Goal: Task Accomplishment & Management: Use online tool/utility

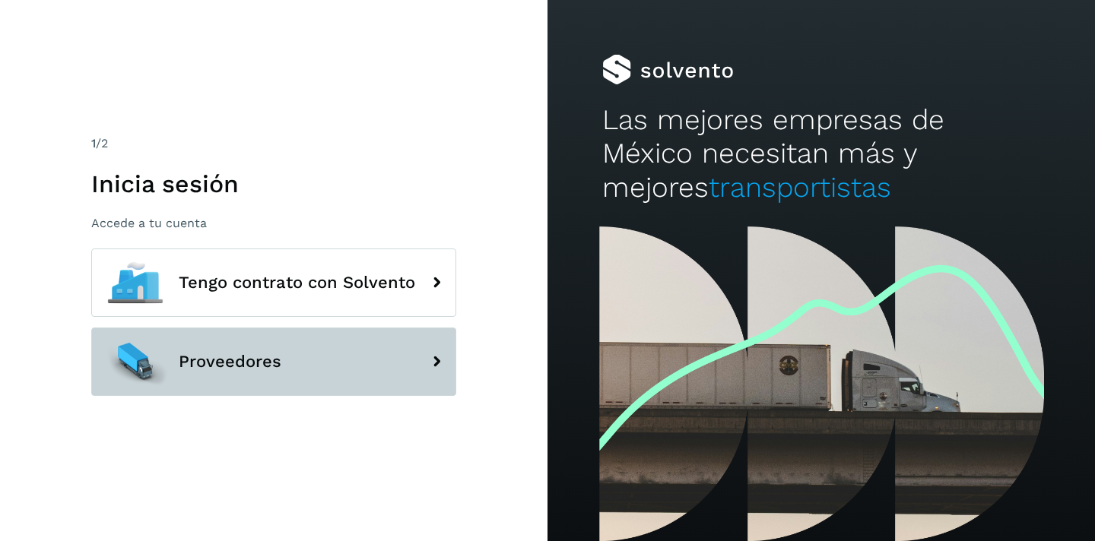
click at [245, 353] on span "Proveedores" at bounding box center [230, 362] width 103 height 18
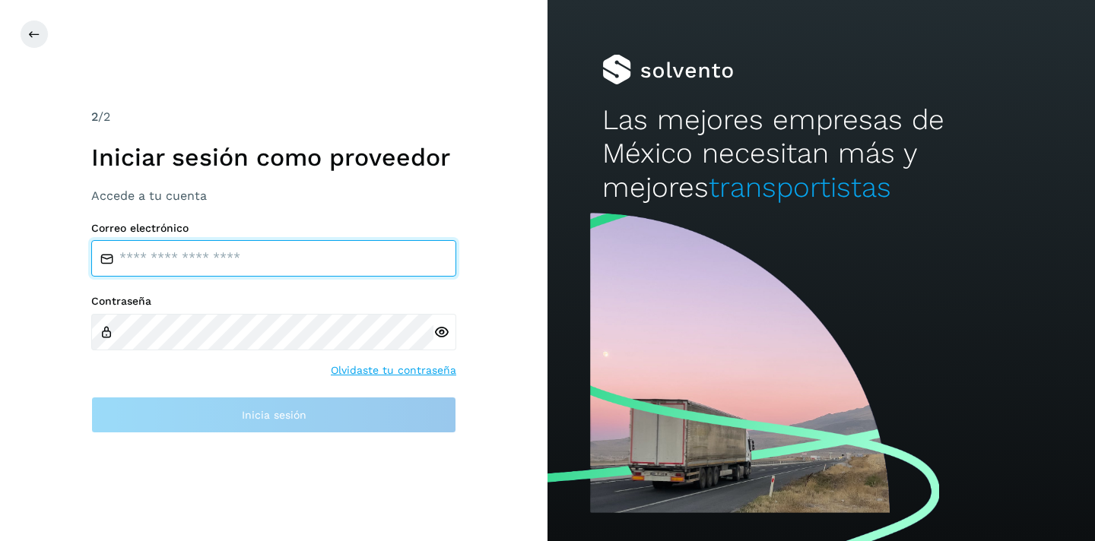
click at [239, 253] on input "email" at bounding box center [273, 258] width 365 height 36
type input "**********"
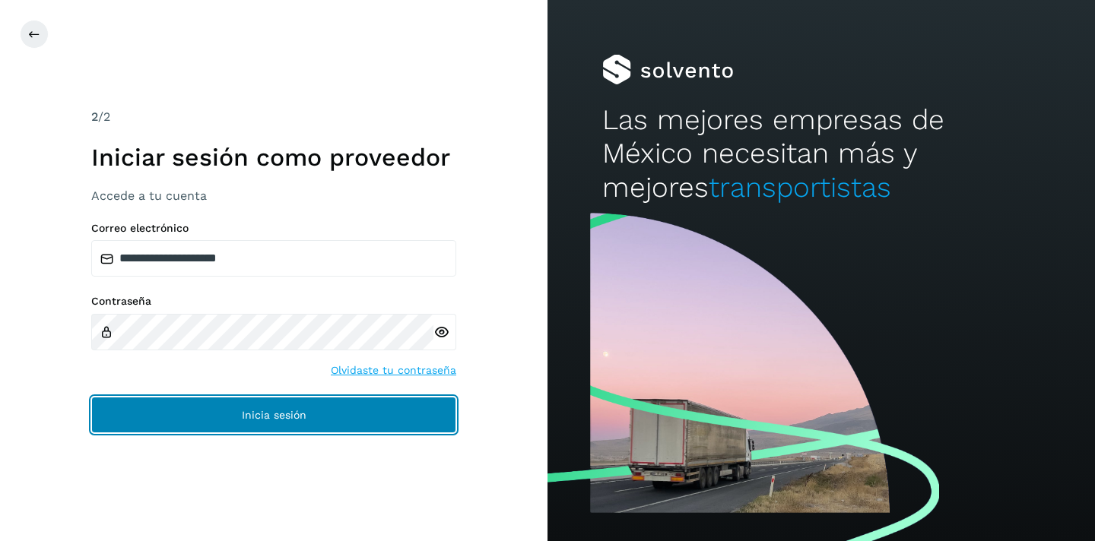
click at [268, 412] on span "Inicia sesión" at bounding box center [274, 415] width 65 height 11
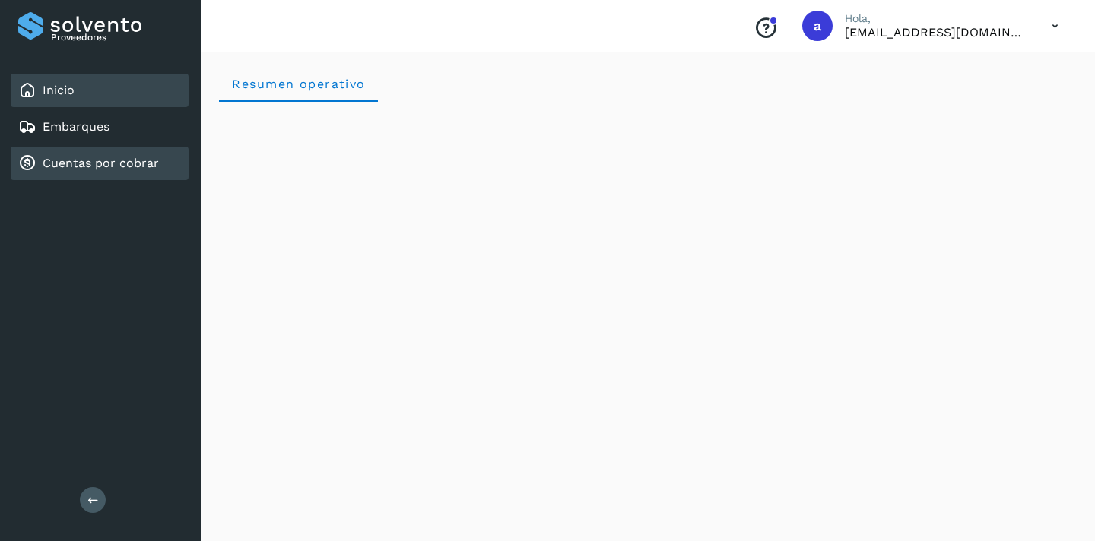
click at [128, 159] on link "Cuentas por cobrar" at bounding box center [101, 163] width 116 height 14
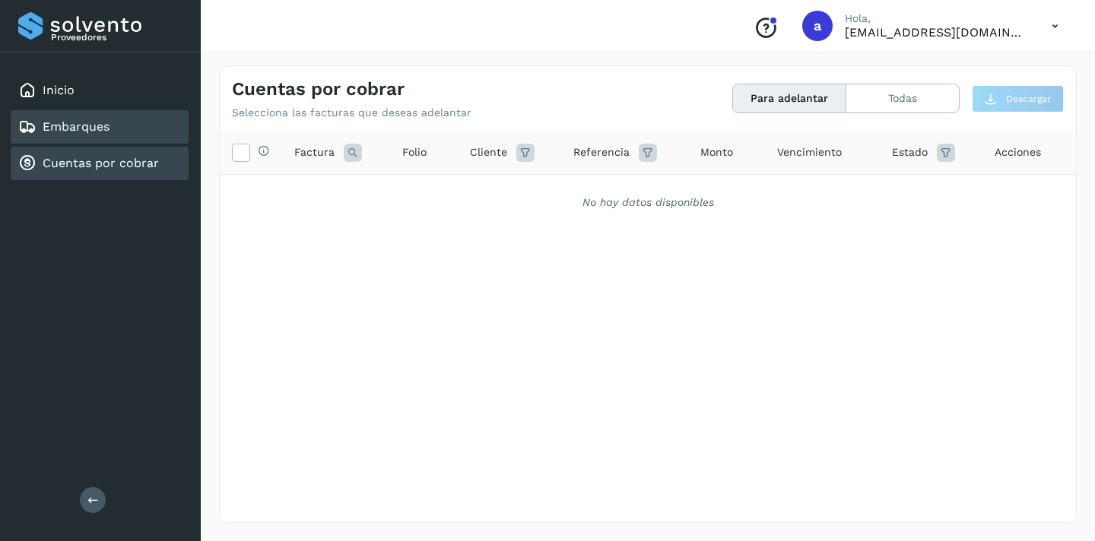
click at [93, 128] on link "Embarques" at bounding box center [76, 126] width 67 height 14
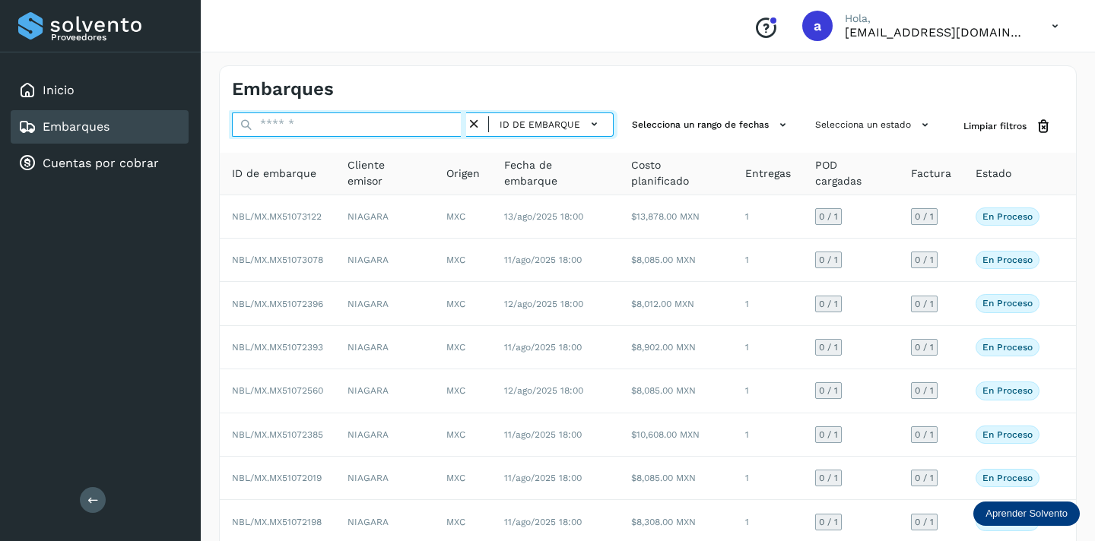
click at [328, 125] on input "text" at bounding box center [349, 125] width 234 height 24
paste input "**********"
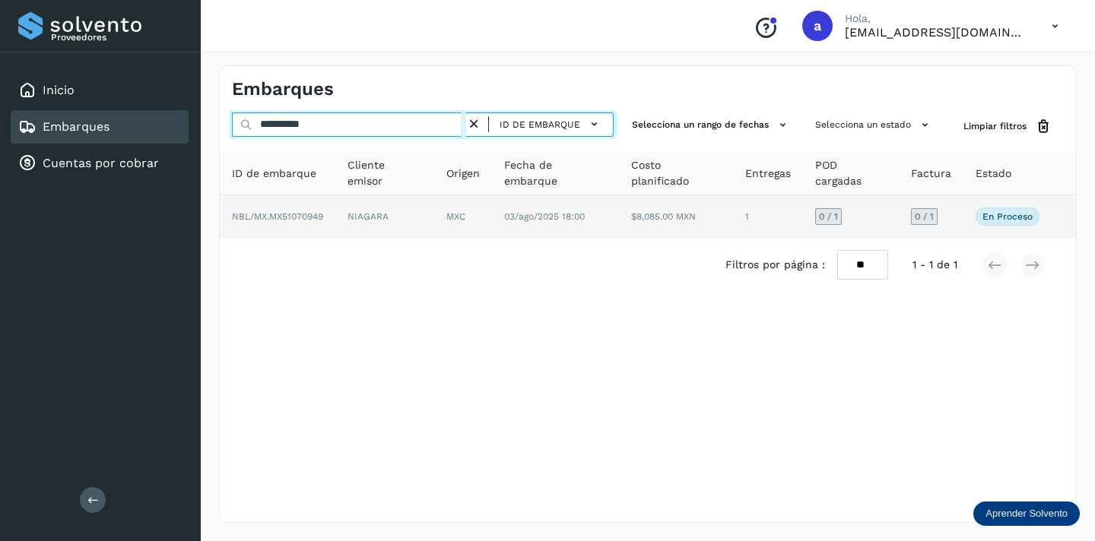
type input "**********"
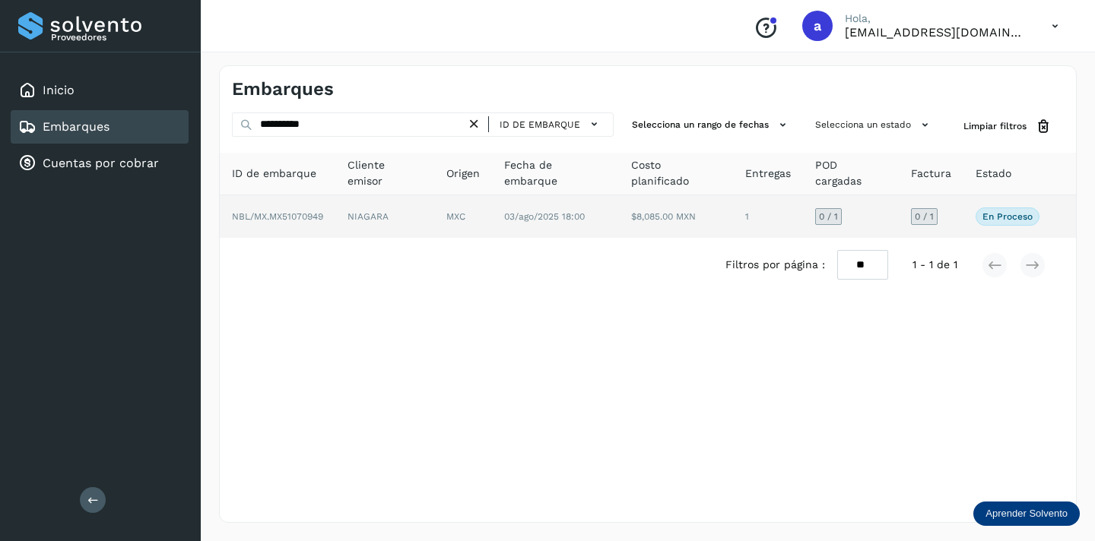
click at [926, 217] on span "0 / 1" at bounding box center [924, 216] width 19 height 9
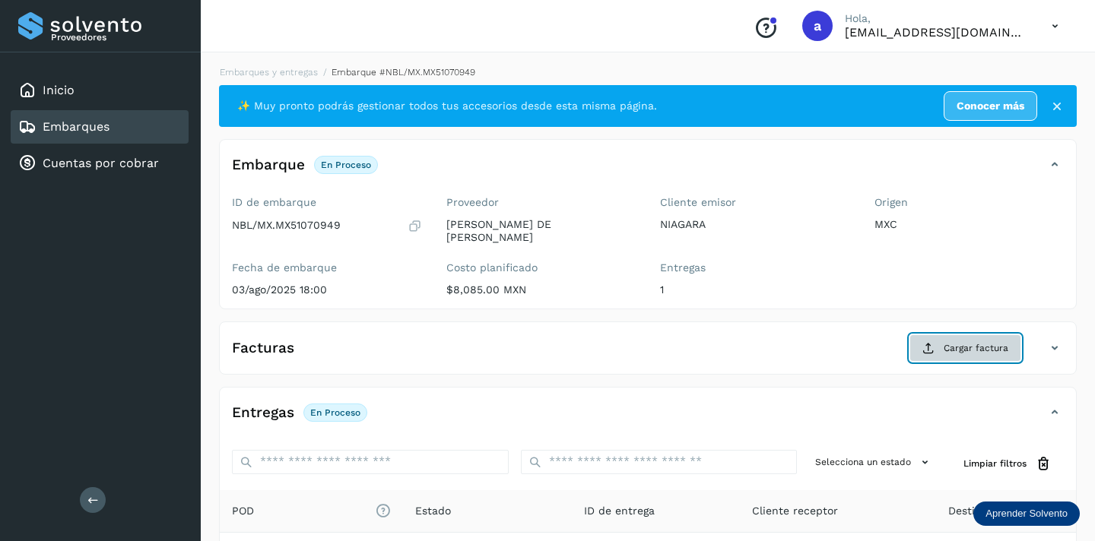
click at [952, 341] on span "Cargar factura" at bounding box center [975, 348] width 65 height 14
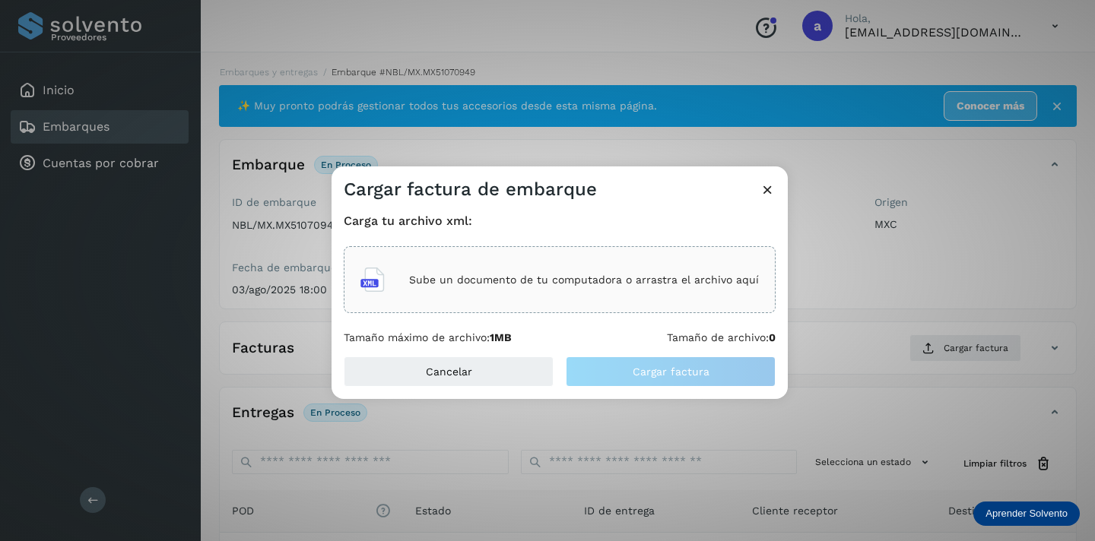
click at [682, 288] on div "Sube un documento de tu computadora o arrastra el archivo aquí" at bounding box center [559, 279] width 398 height 41
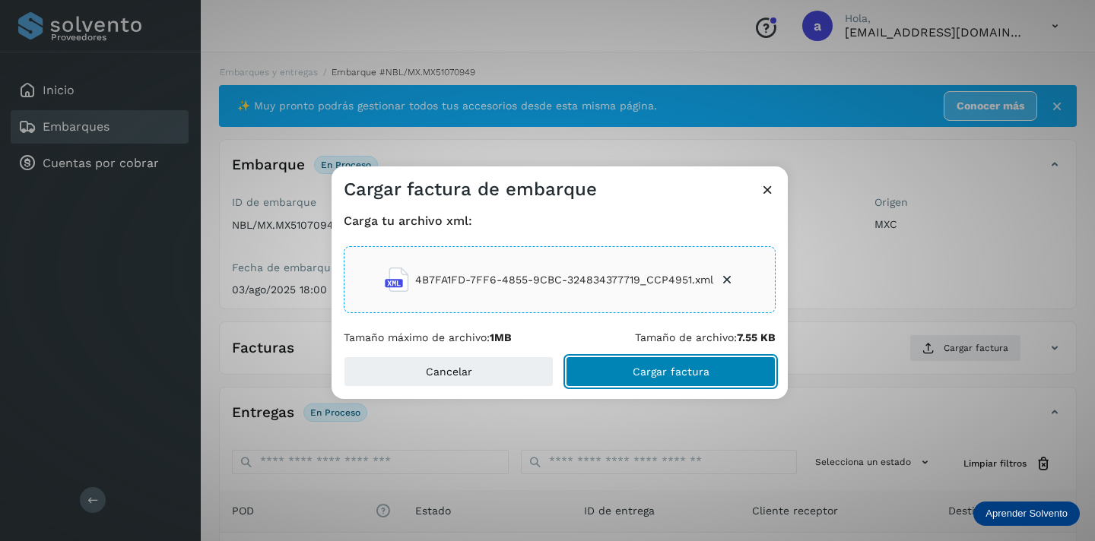
click at [711, 374] on button "Cargar factura" at bounding box center [671, 372] width 210 height 30
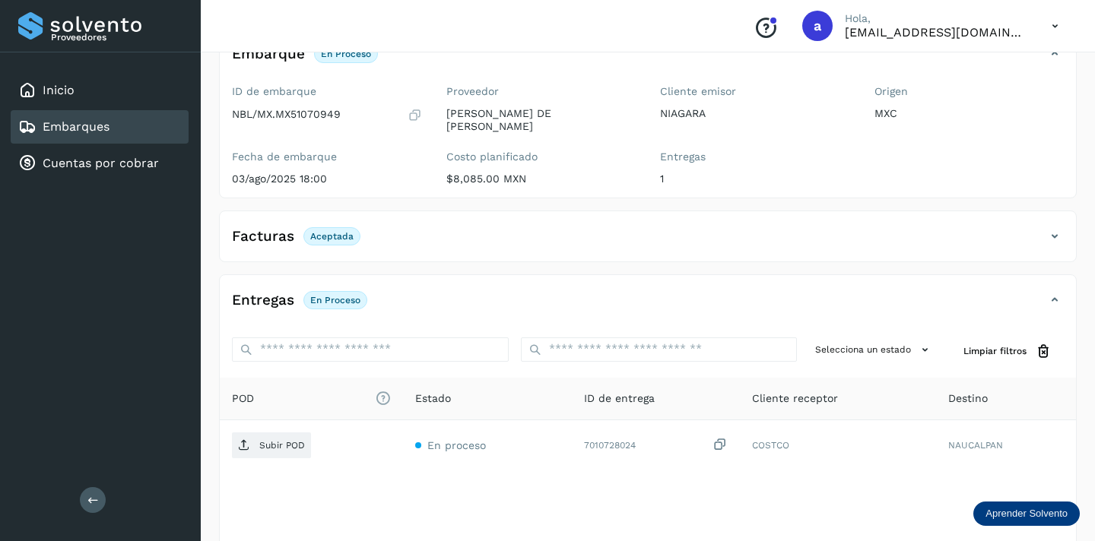
scroll to position [179, 0]
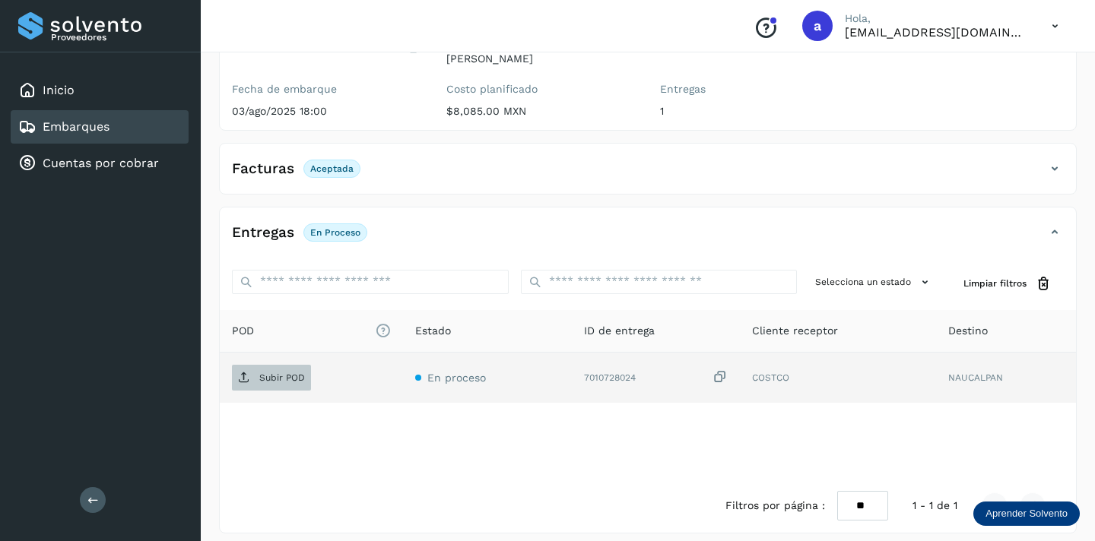
click at [288, 373] on span "Subir POD" at bounding box center [271, 378] width 79 height 24
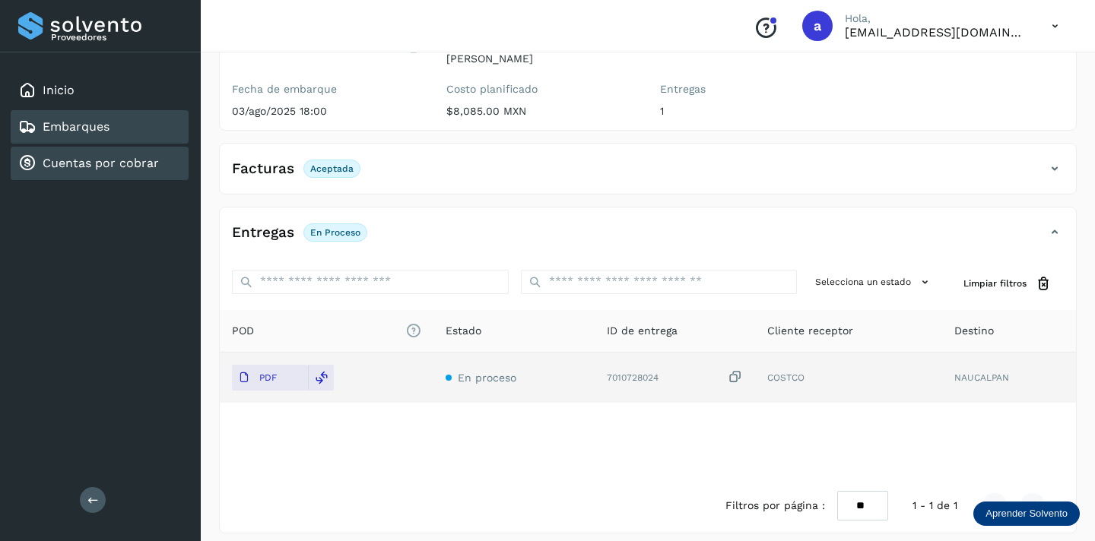
click at [144, 162] on link "Cuentas por cobrar" at bounding box center [101, 163] width 116 height 14
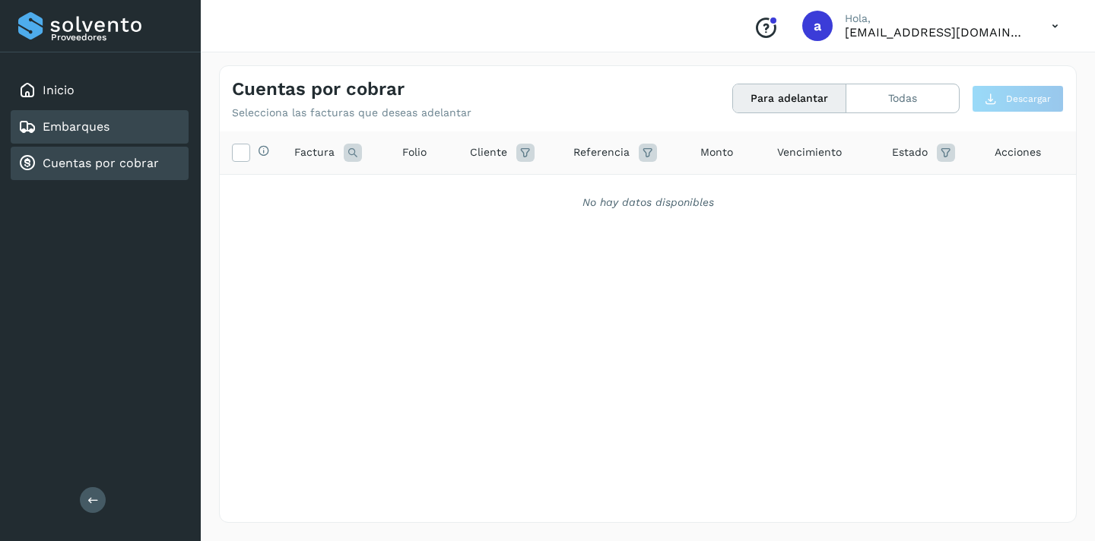
click at [78, 127] on link "Embarques" at bounding box center [76, 126] width 67 height 14
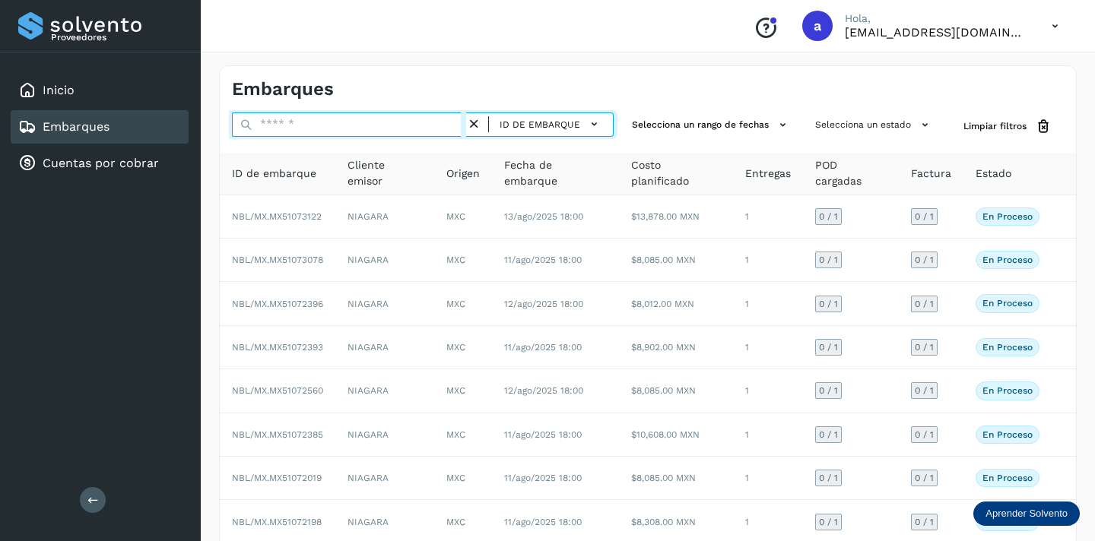
click at [312, 129] on input "text" at bounding box center [349, 125] width 234 height 24
paste input "**********"
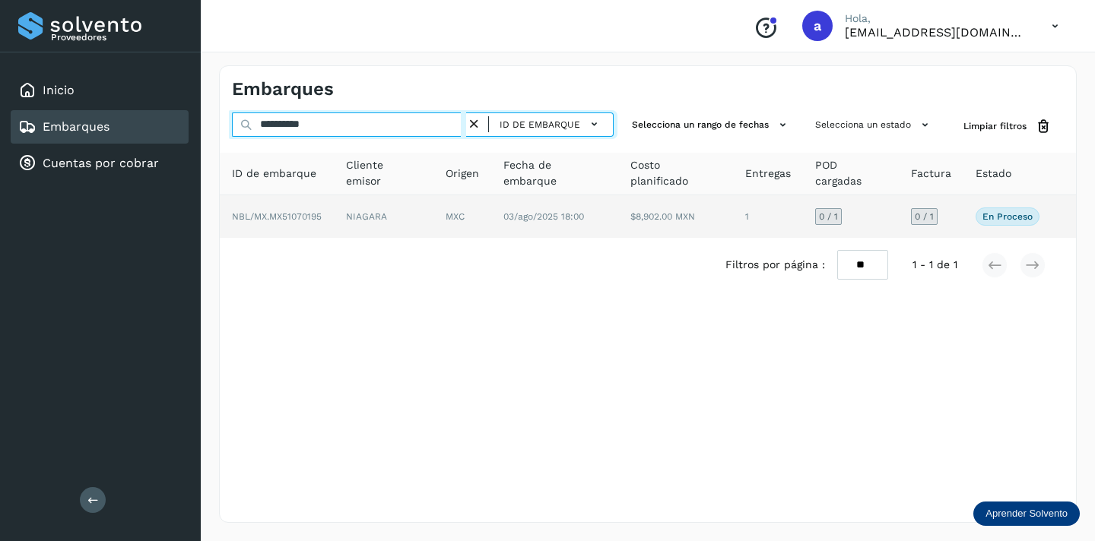
type input "**********"
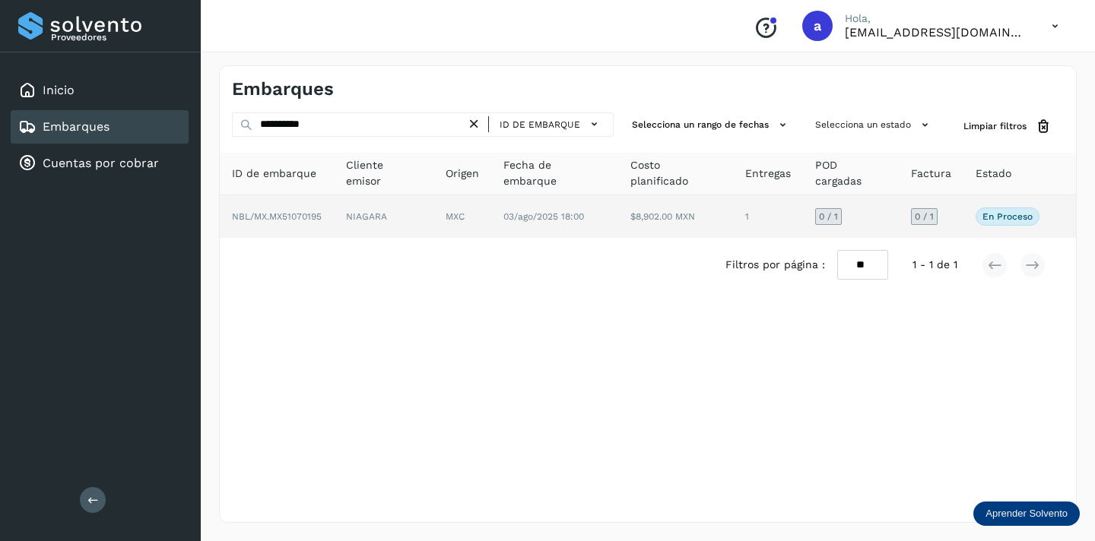
click at [937, 214] on div "0 / 1" at bounding box center [924, 216] width 27 height 17
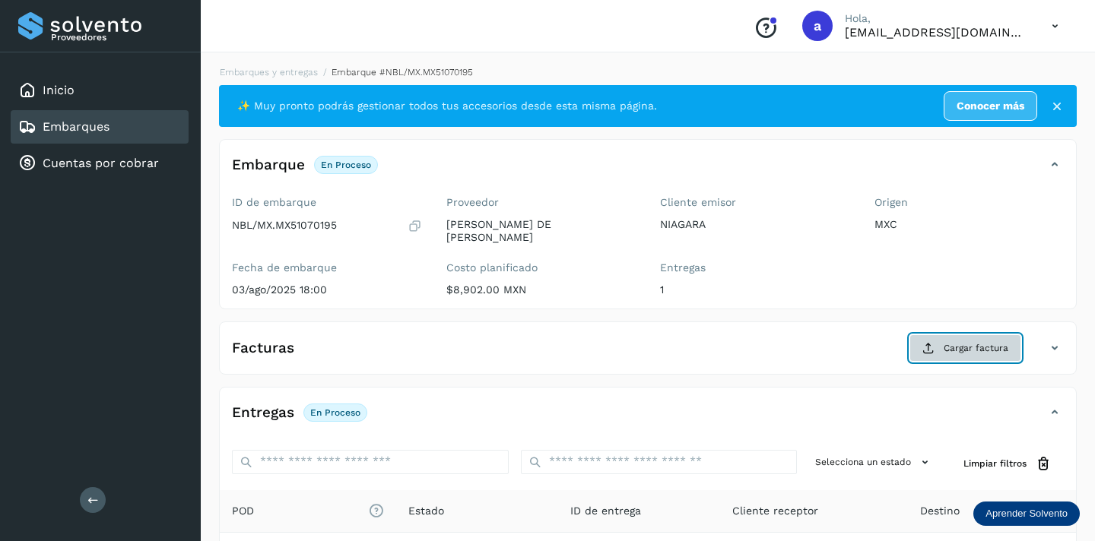
click at [966, 347] on button "Cargar factura" at bounding box center [965, 348] width 112 height 27
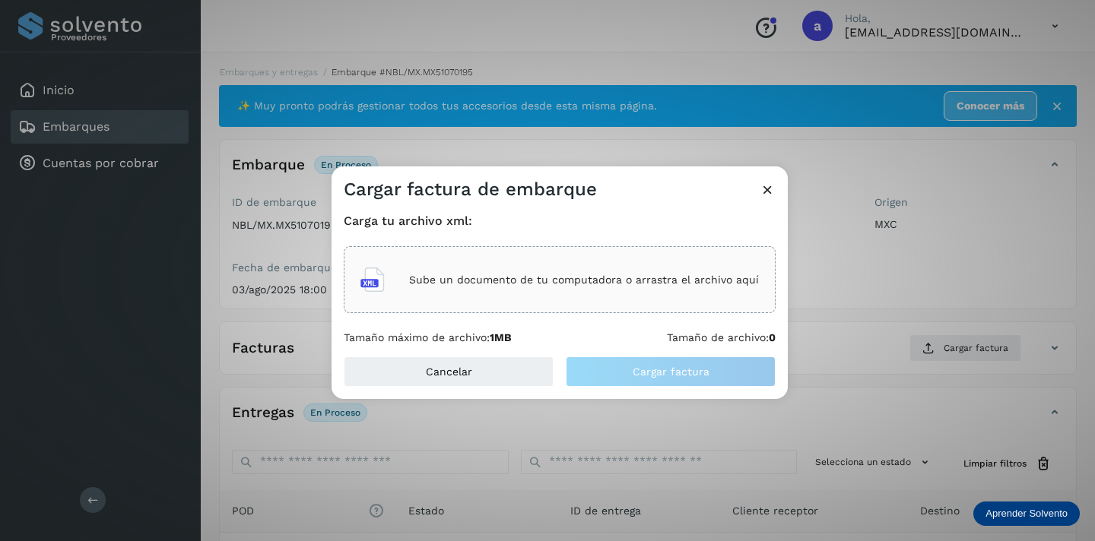
click at [664, 281] on p "Sube un documento de tu computadora o arrastra el archivo aquí" at bounding box center [584, 280] width 350 height 13
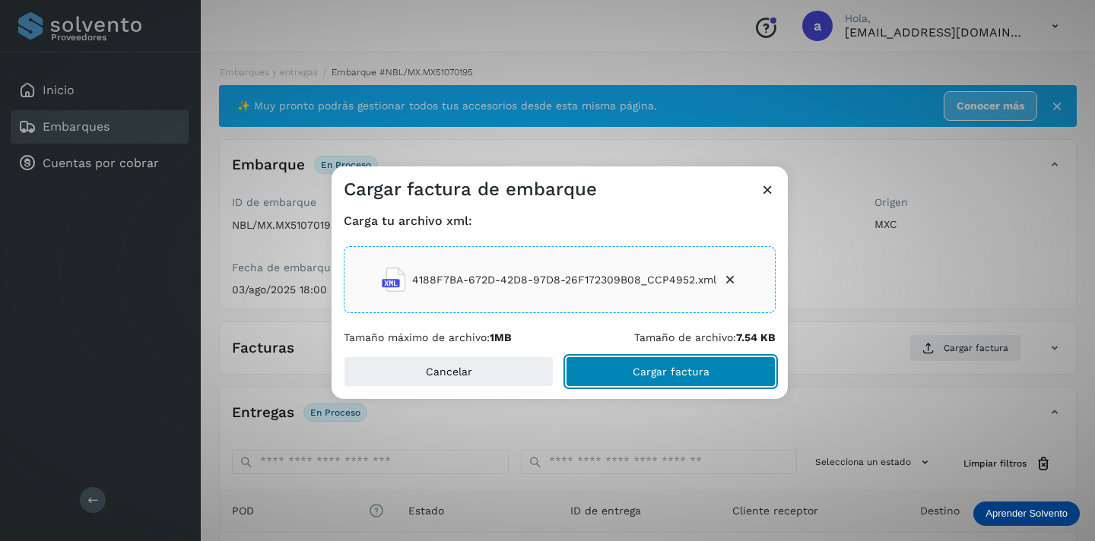
click at [647, 376] on span "Cargar factura" at bounding box center [671, 371] width 77 height 11
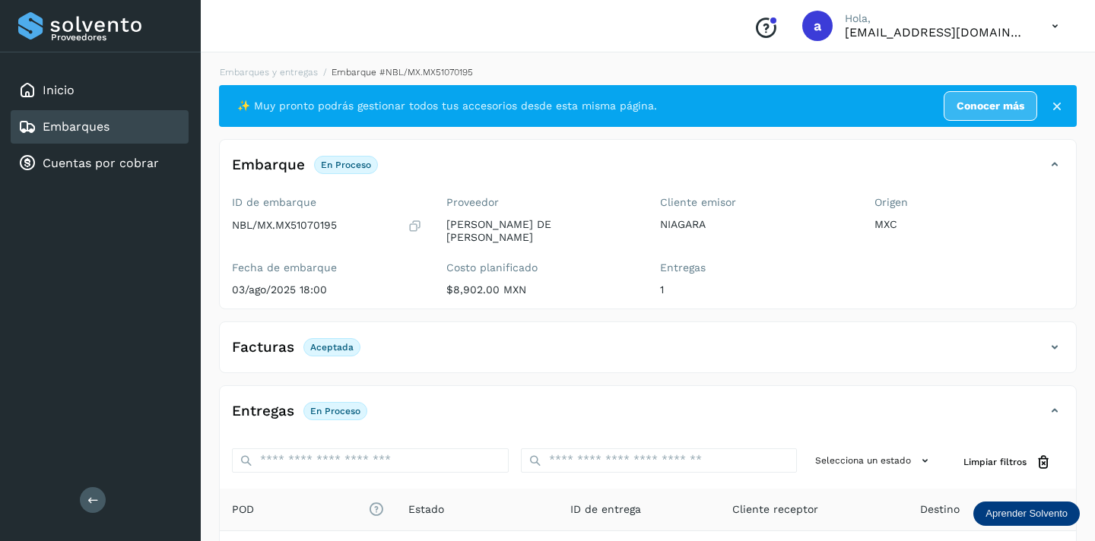
scroll to position [179, 0]
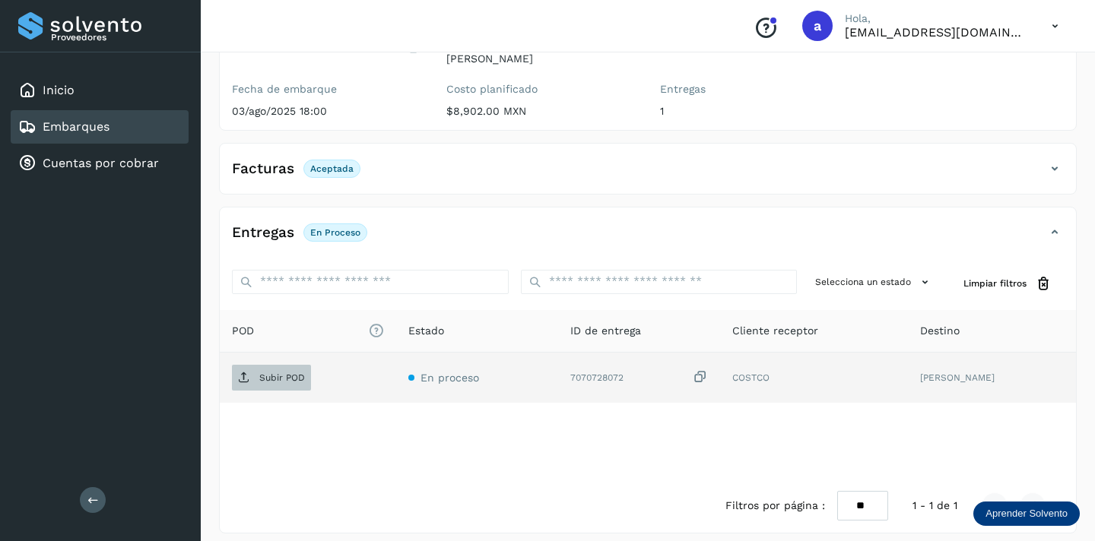
click at [286, 373] on p "Subir POD" at bounding box center [282, 378] width 46 height 11
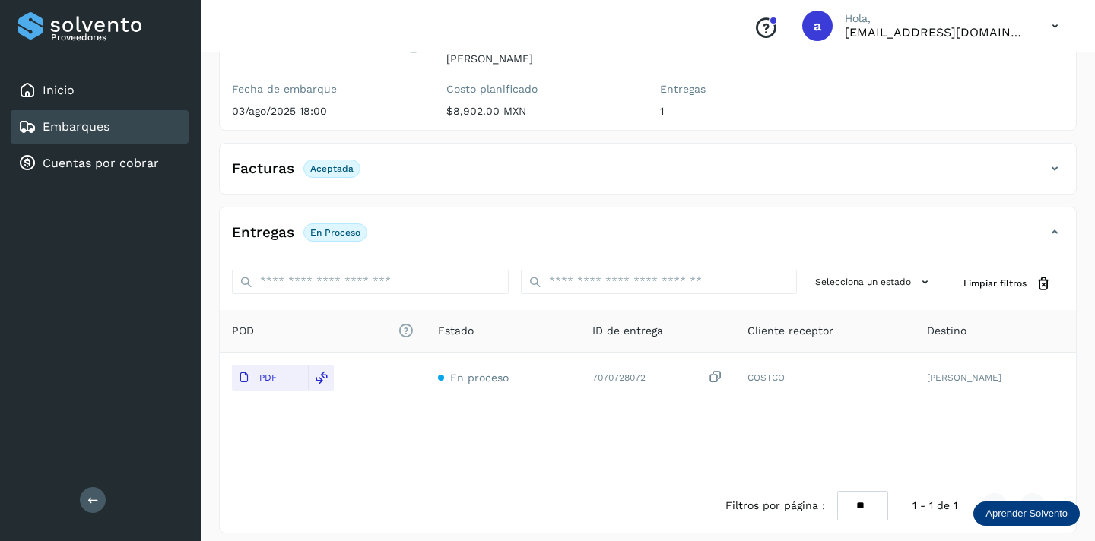
click at [141, 127] on div "Embarques" at bounding box center [100, 126] width 178 height 33
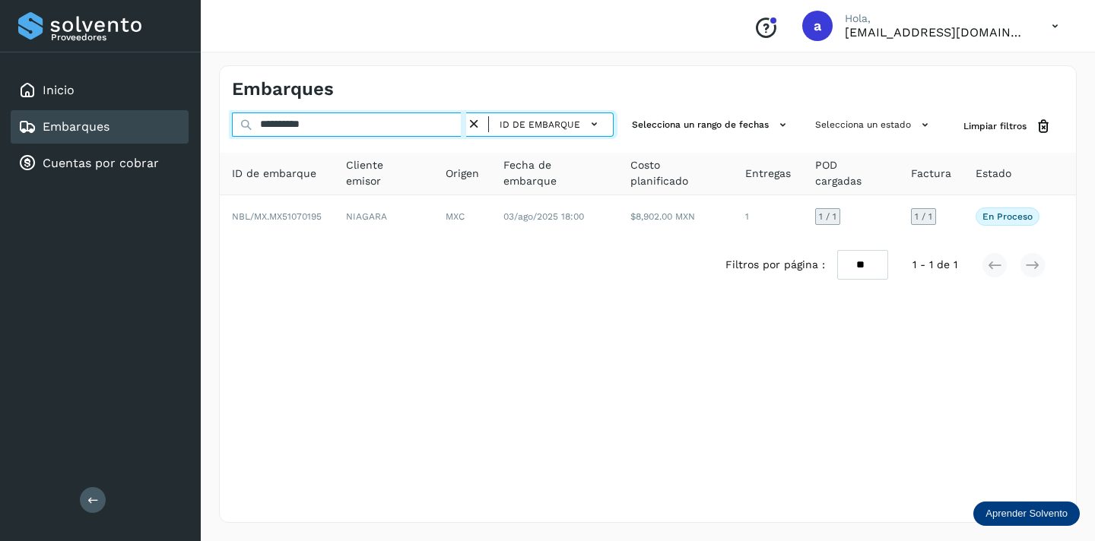
drag, startPoint x: 338, startPoint y: 125, endPoint x: 201, endPoint y: 116, distance: 137.1
click at [201, 116] on div "**********" at bounding box center [648, 294] width 894 height 494
paste input "text"
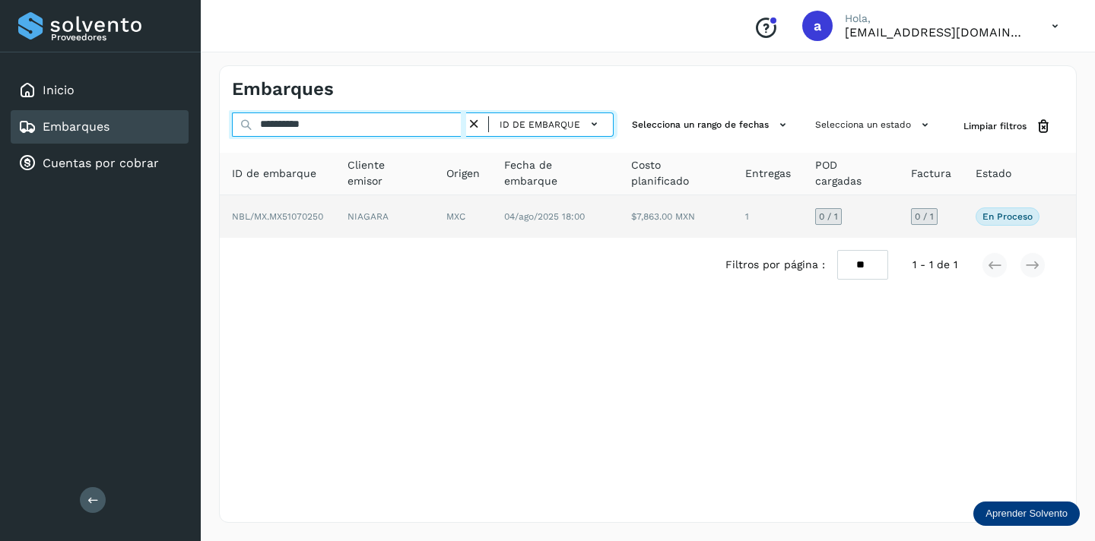
type input "**********"
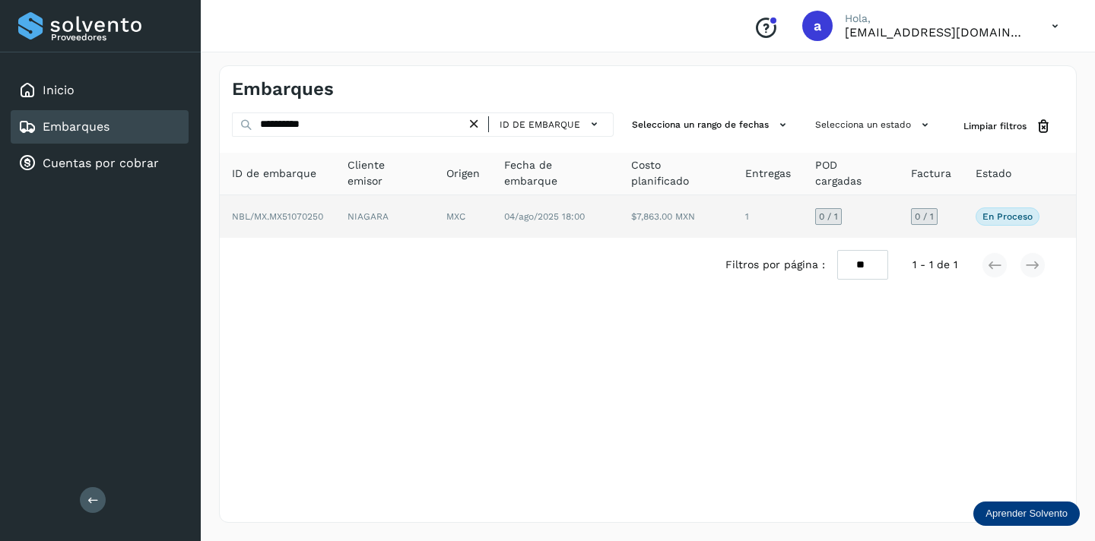
click at [926, 214] on span "0 / 1" at bounding box center [924, 216] width 19 height 9
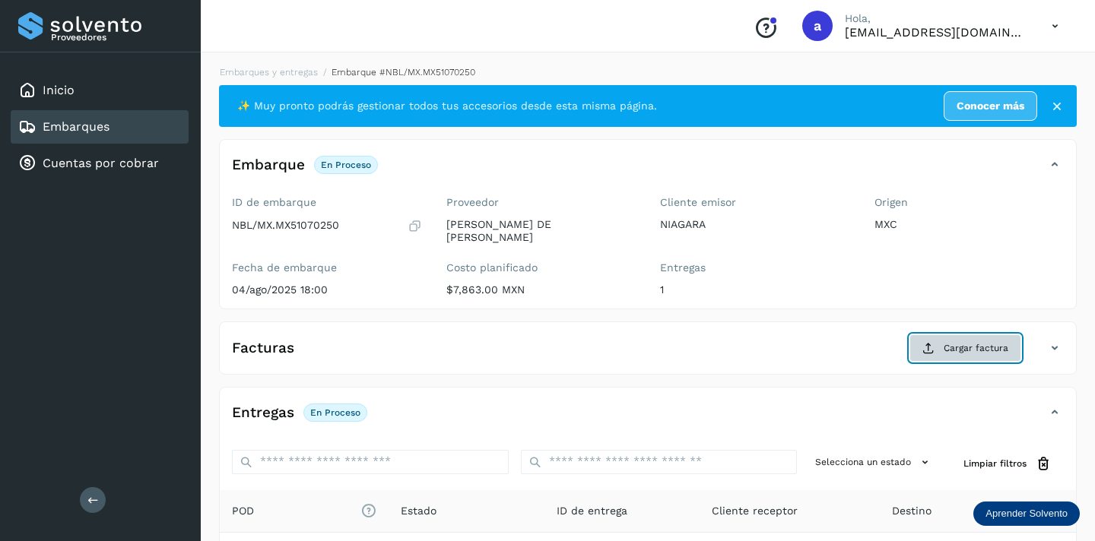
click at [989, 341] on span "Cargar factura" at bounding box center [975, 348] width 65 height 14
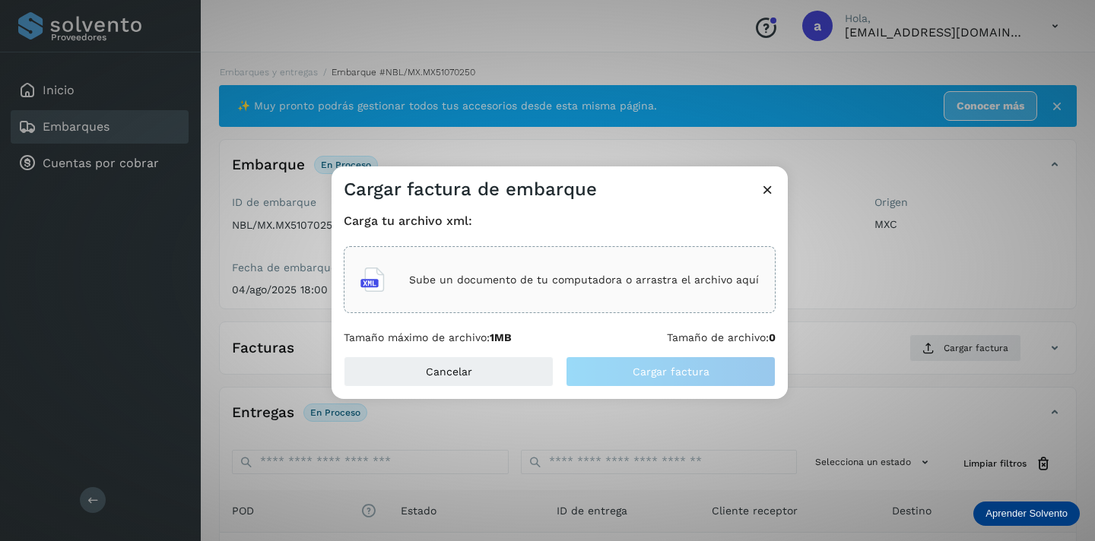
click at [683, 268] on div "Sube un documento de tu computadora o arrastra el archivo aquí" at bounding box center [559, 279] width 398 height 41
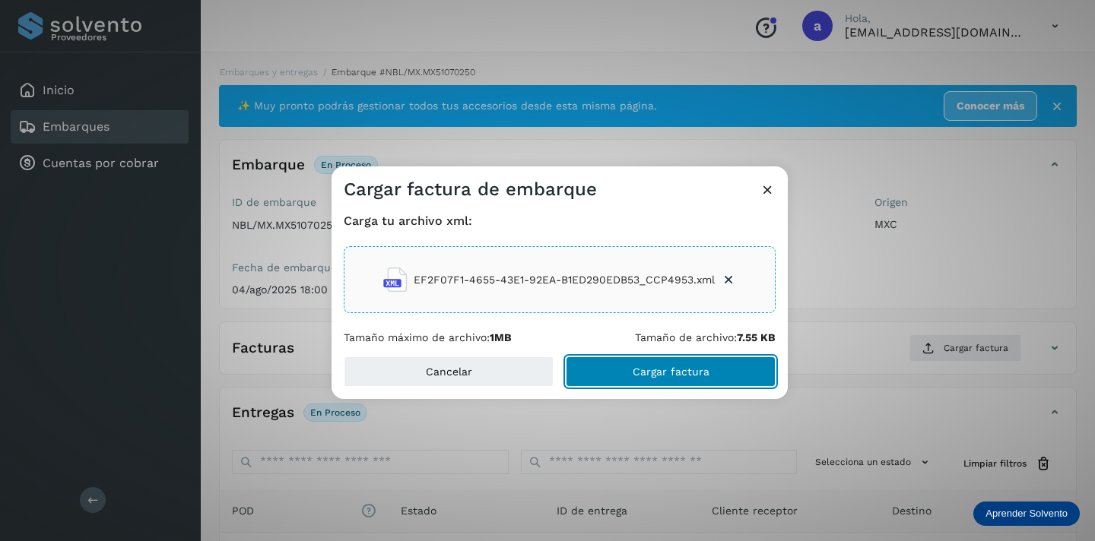
click at [735, 368] on button "Cargar factura" at bounding box center [671, 372] width 210 height 30
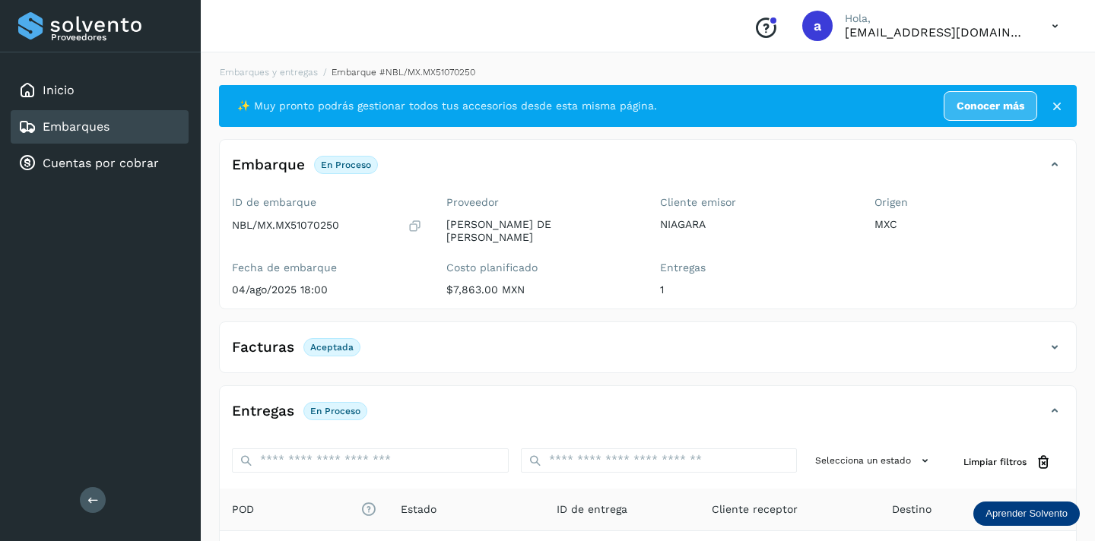
scroll to position [179, 0]
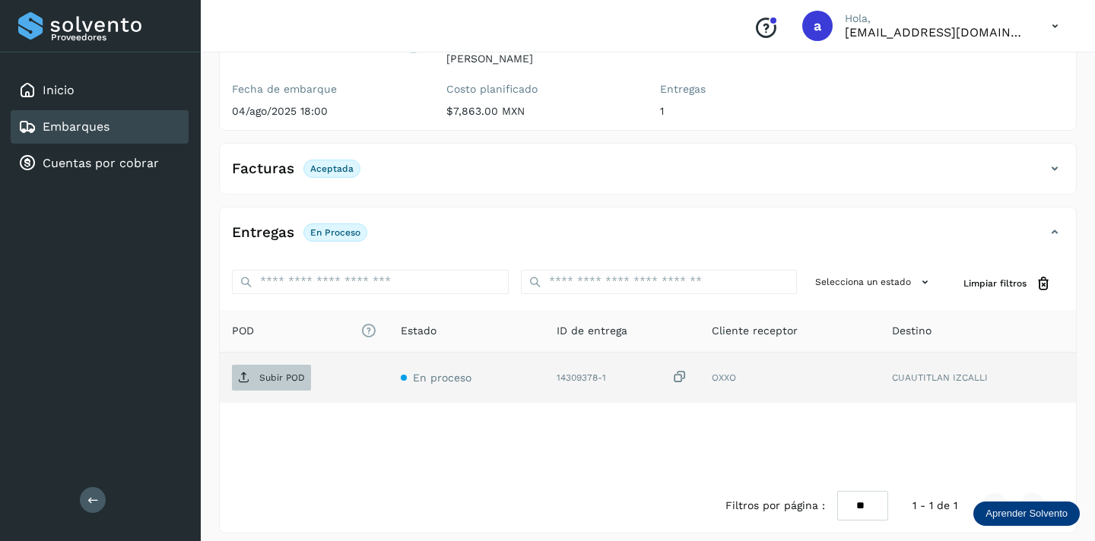
click at [288, 373] on p "Subir POD" at bounding box center [282, 378] width 46 height 11
click at [138, 122] on div "Embarques" at bounding box center [100, 126] width 178 height 33
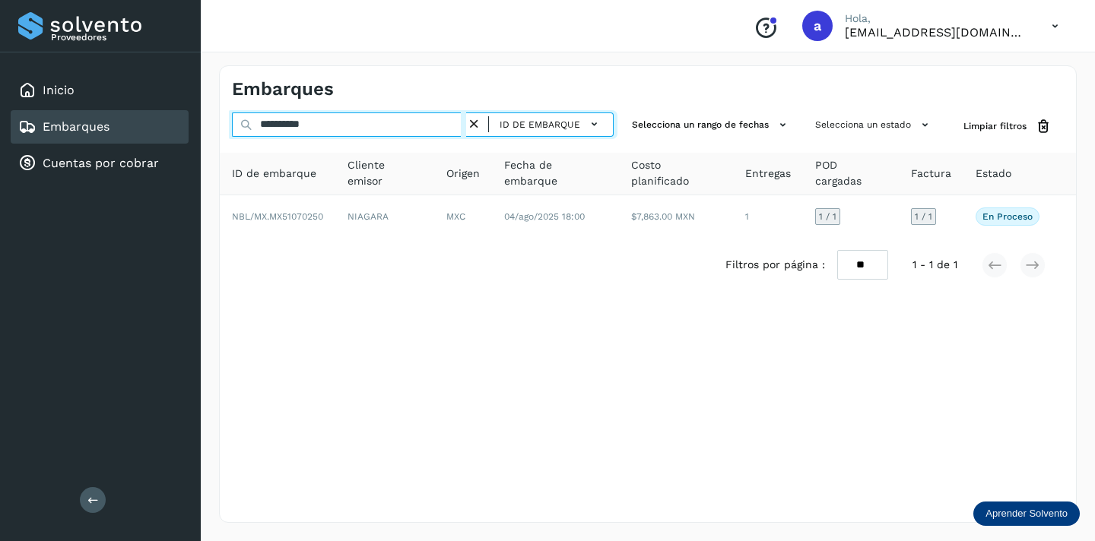
drag, startPoint x: 341, startPoint y: 130, endPoint x: 218, endPoint y: 127, distance: 123.2
click at [219, 128] on div "**********" at bounding box center [648, 294] width 858 height 458
paste input "text"
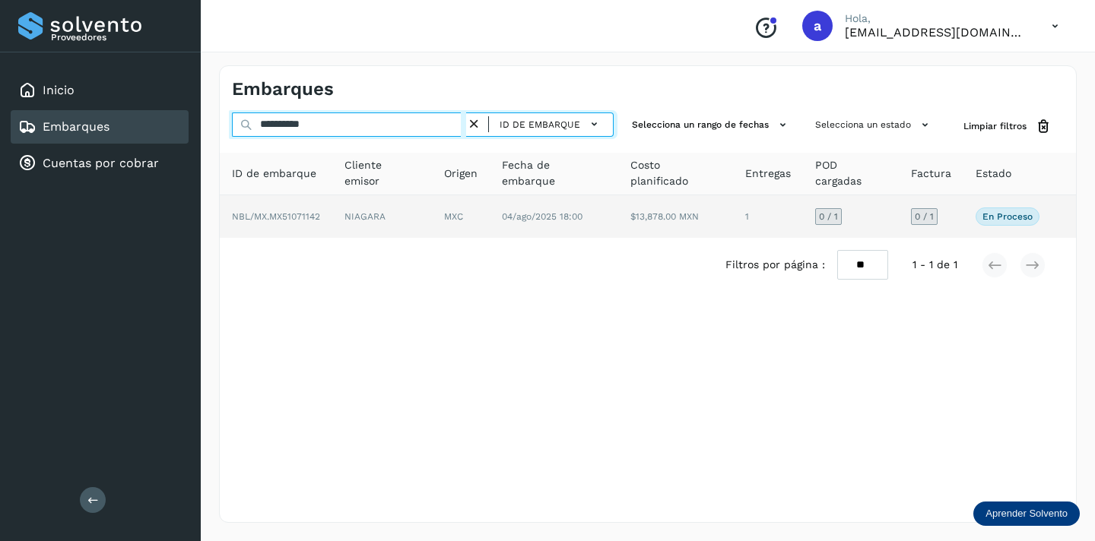
type input "**********"
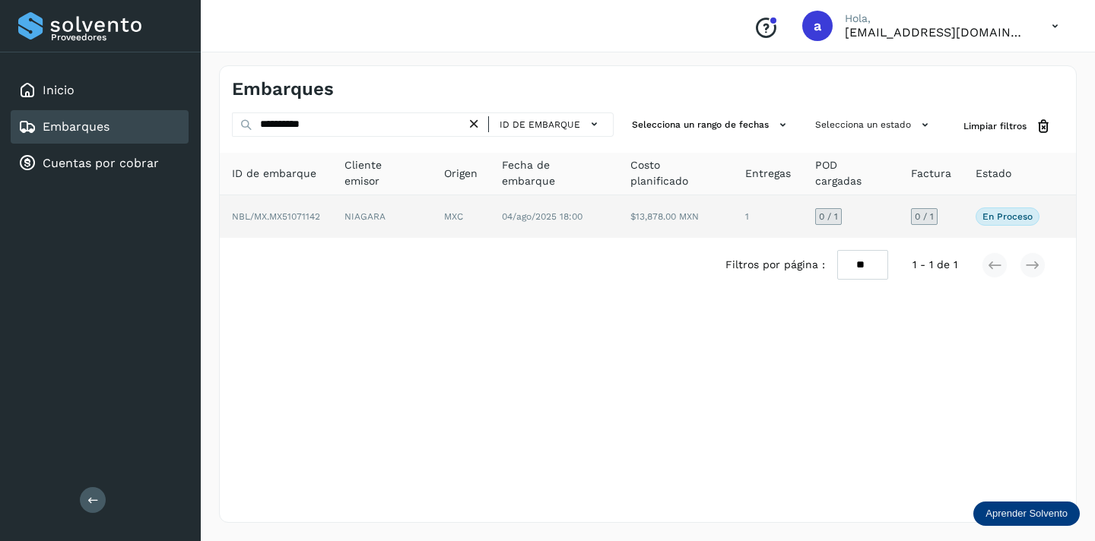
click at [931, 219] on span "0 / 1" at bounding box center [924, 216] width 19 height 9
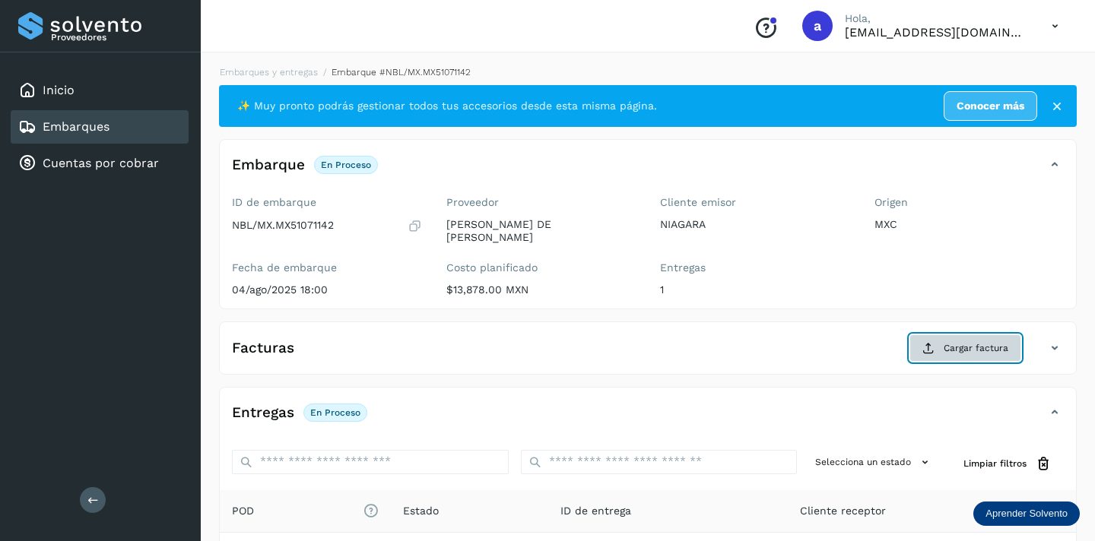
click at [957, 341] on span "Cargar factura" at bounding box center [975, 348] width 65 height 14
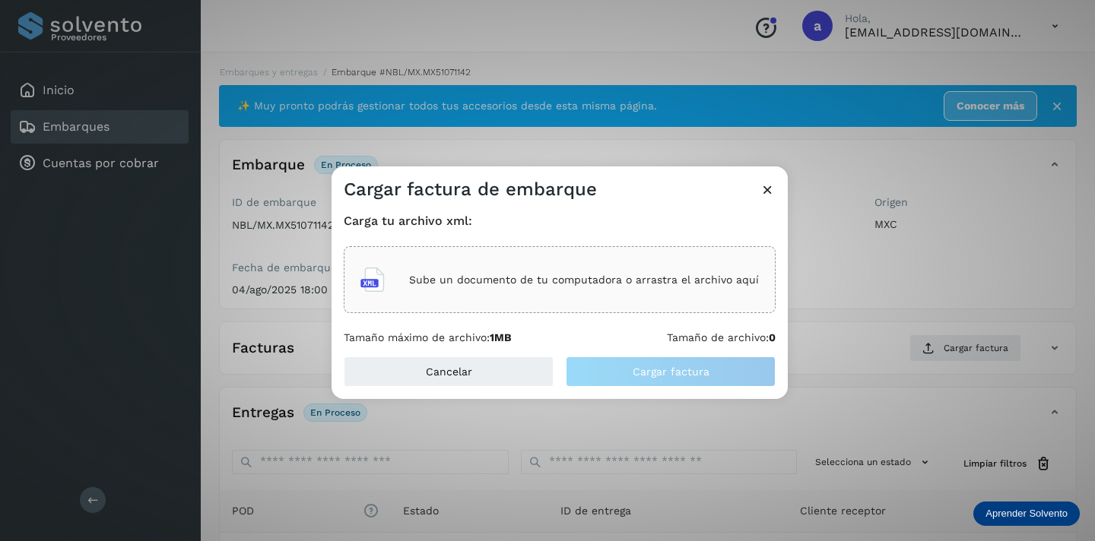
click at [669, 280] on p "Sube un documento de tu computadora o arrastra el archivo aquí" at bounding box center [584, 280] width 350 height 13
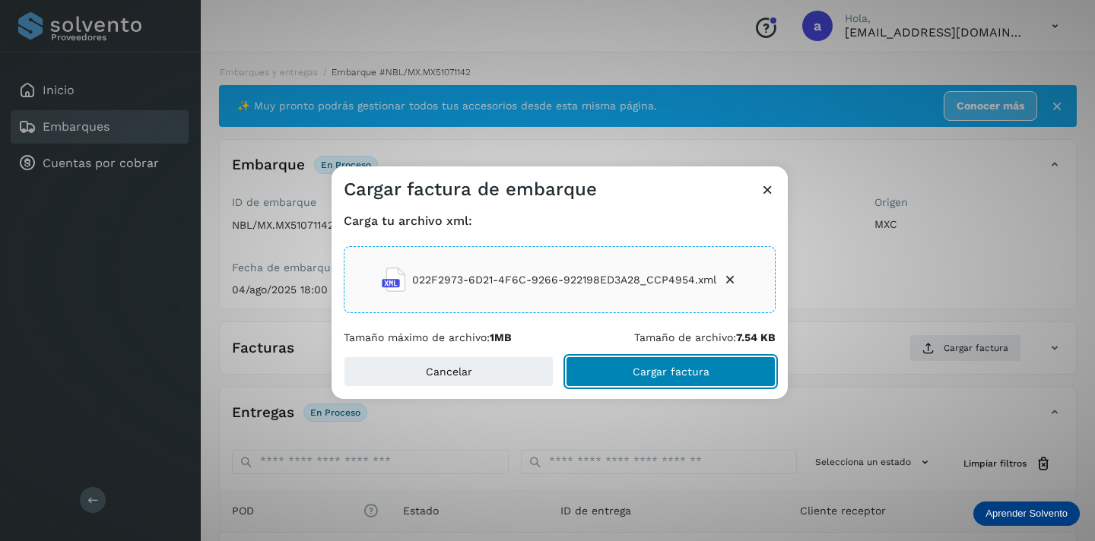
click at [702, 368] on span "Cargar factura" at bounding box center [671, 371] width 77 height 11
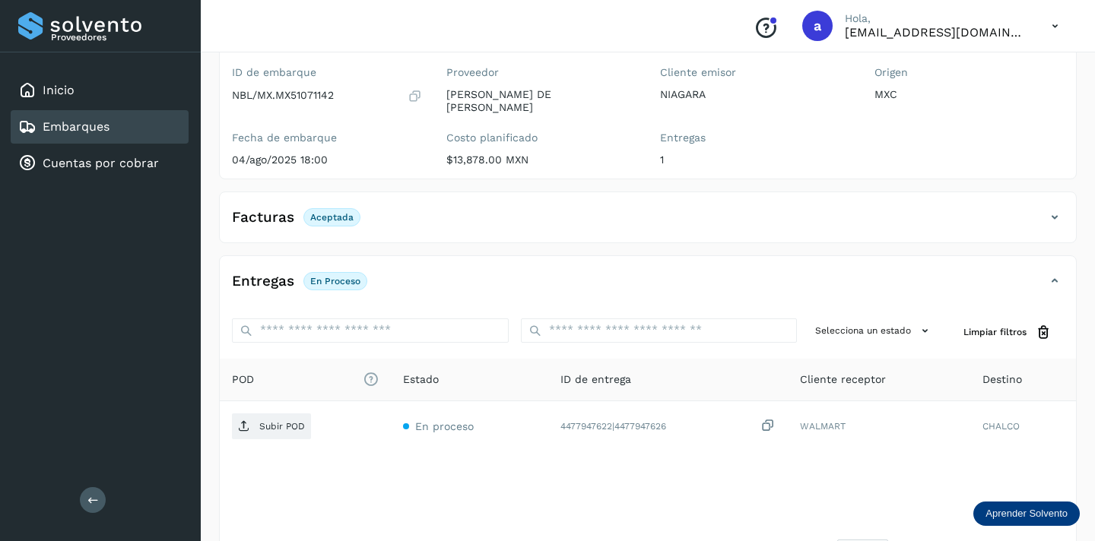
scroll to position [140, 0]
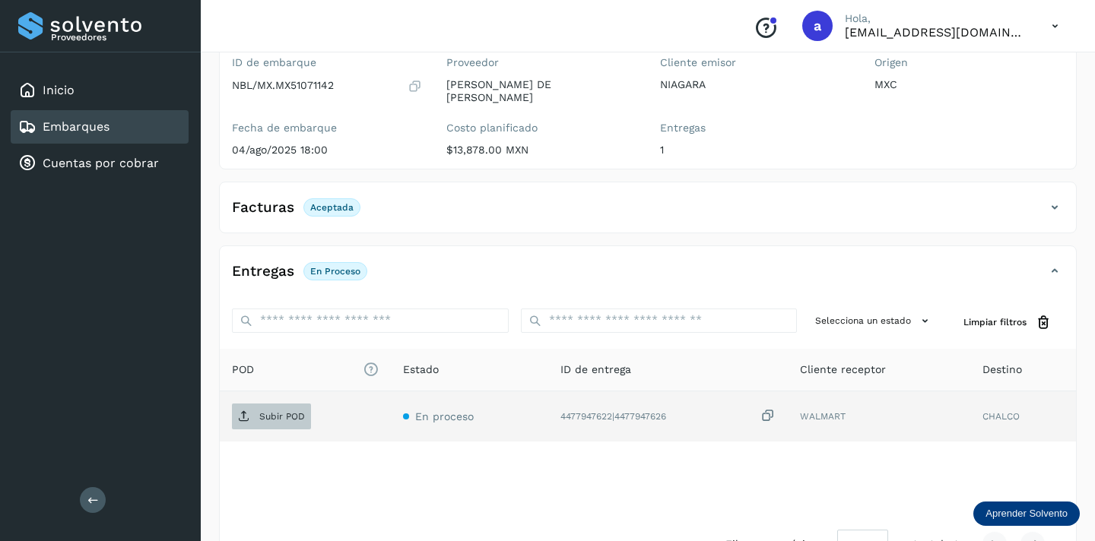
click at [277, 404] on span "Subir POD" at bounding box center [271, 416] width 79 height 24
